Goal: Task Accomplishment & Management: Manage account settings

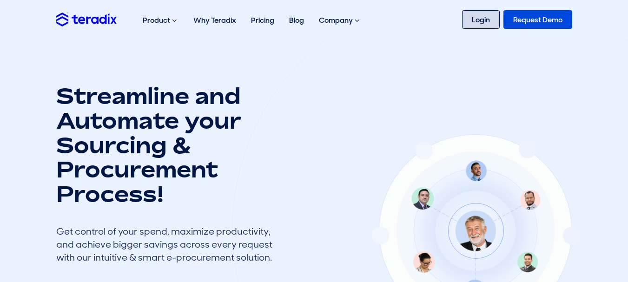
click at [478, 20] on link "Login" at bounding box center [481, 19] width 38 height 19
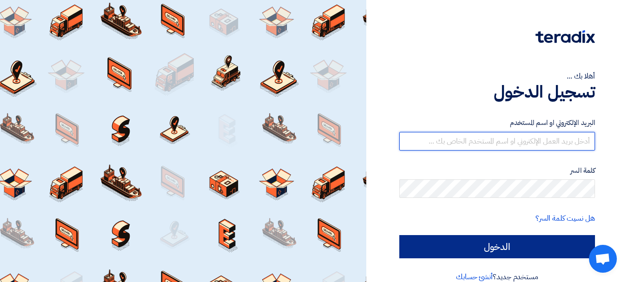
type input "sales@gecegy.com"
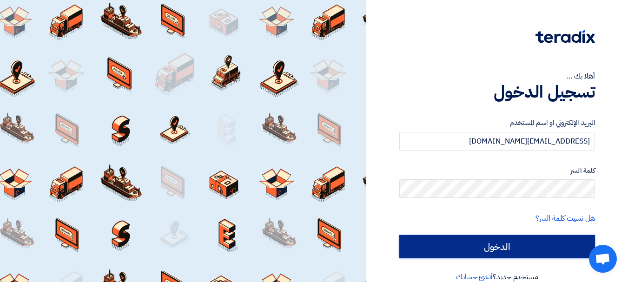
click at [430, 242] on input "الدخول" at bounding box center [497, 246] width 196 height 23
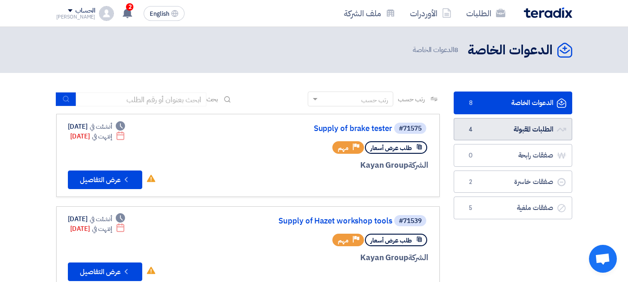
click at [521, 131] on link "الطلبات المقبولة الطلبات المقبولة 4" at bounding box center [512, 129] width 118 height 23
